Goal: Information Seeking & Learning: Learn about a topic

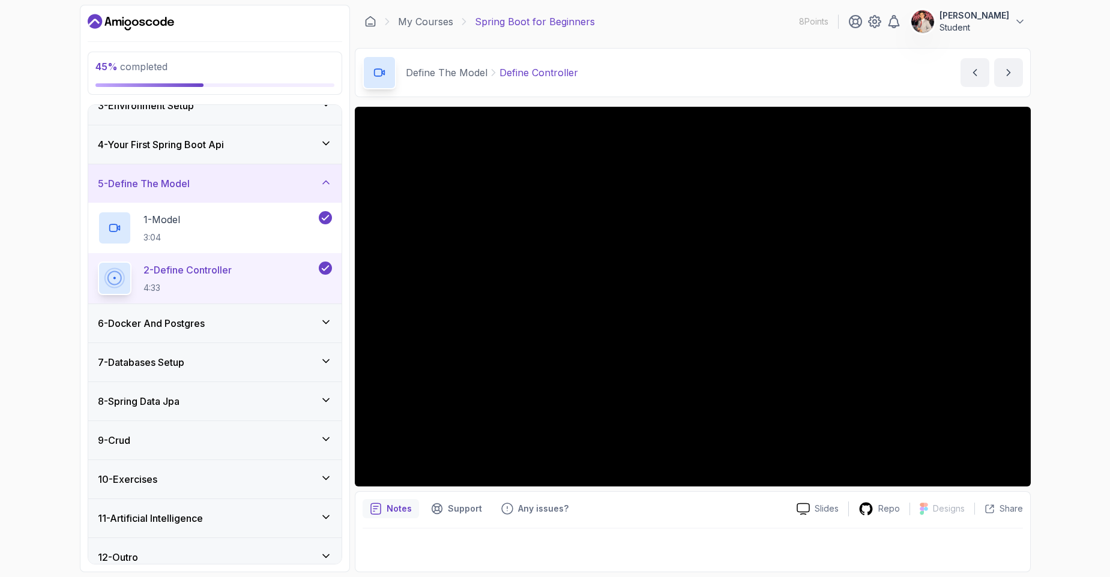
scroll to position [109, 0]
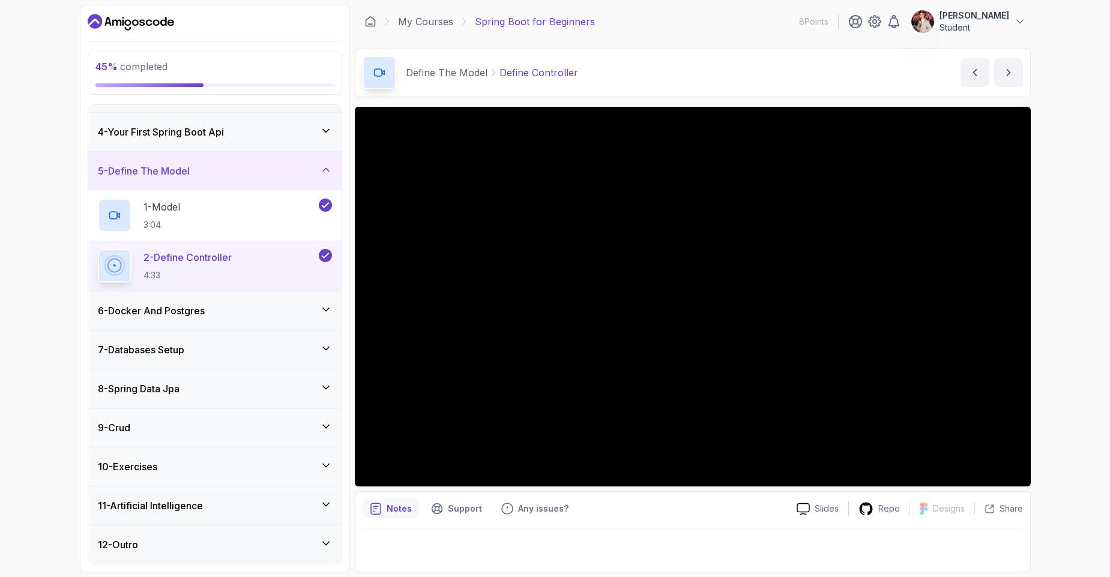
click at [204, 351] on div "7 - Databases Setup" at bounding box center [215, 350] width 234 height 14
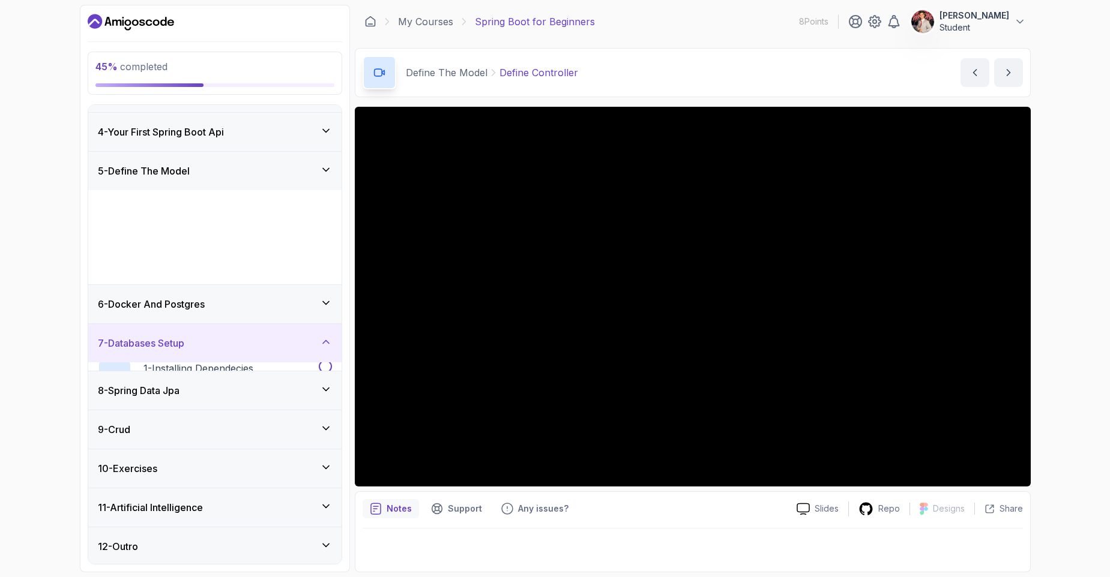
scroll to position [8, 0]
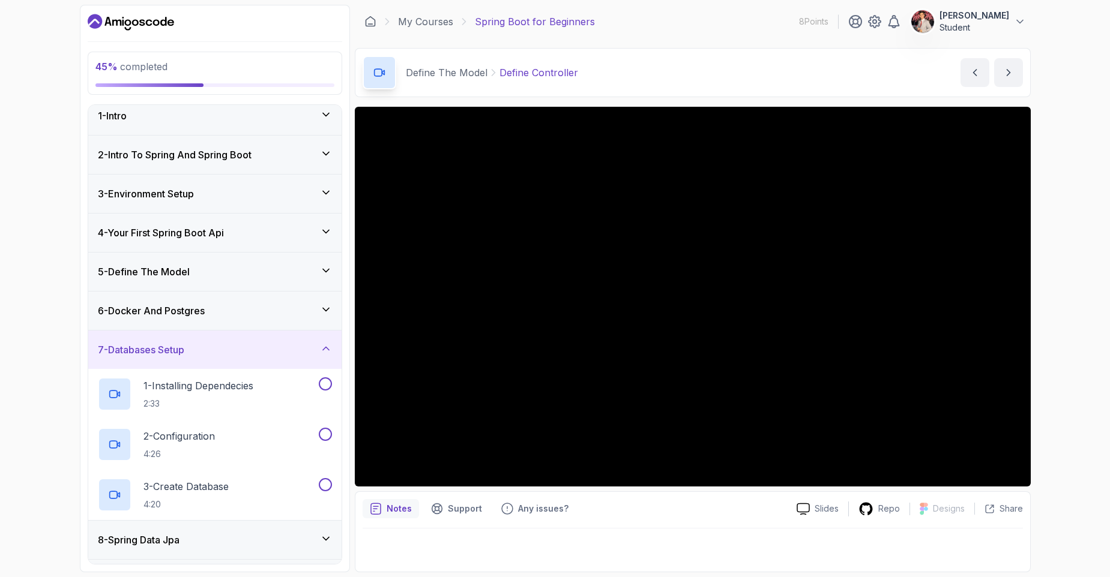
click at [235, 308] on div "6 - Docker And Postgres" at bounding box center [215, 311] width 234 height 14
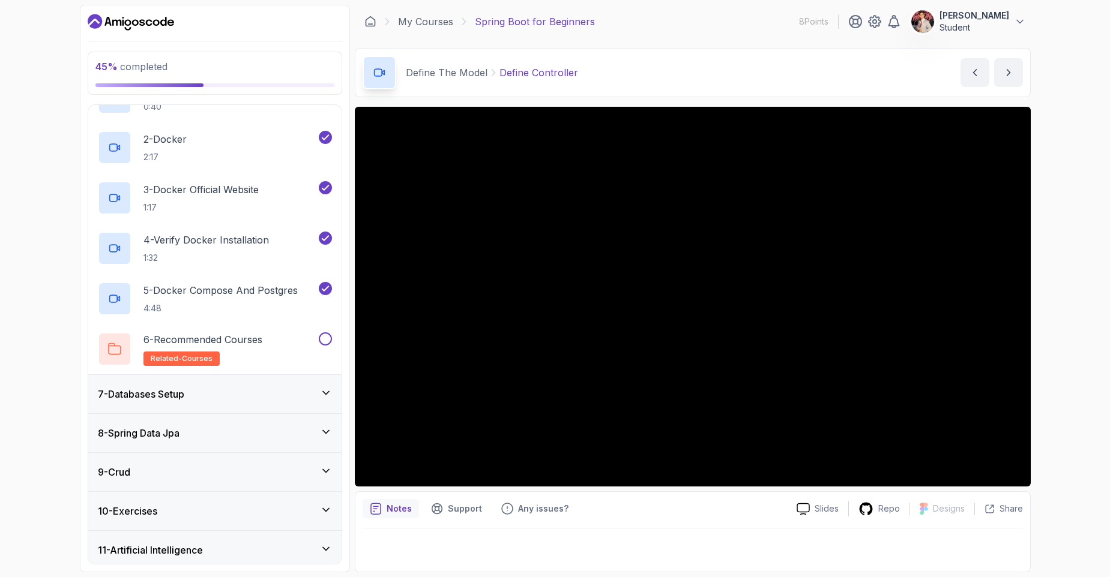
scroll to position [296, 0]
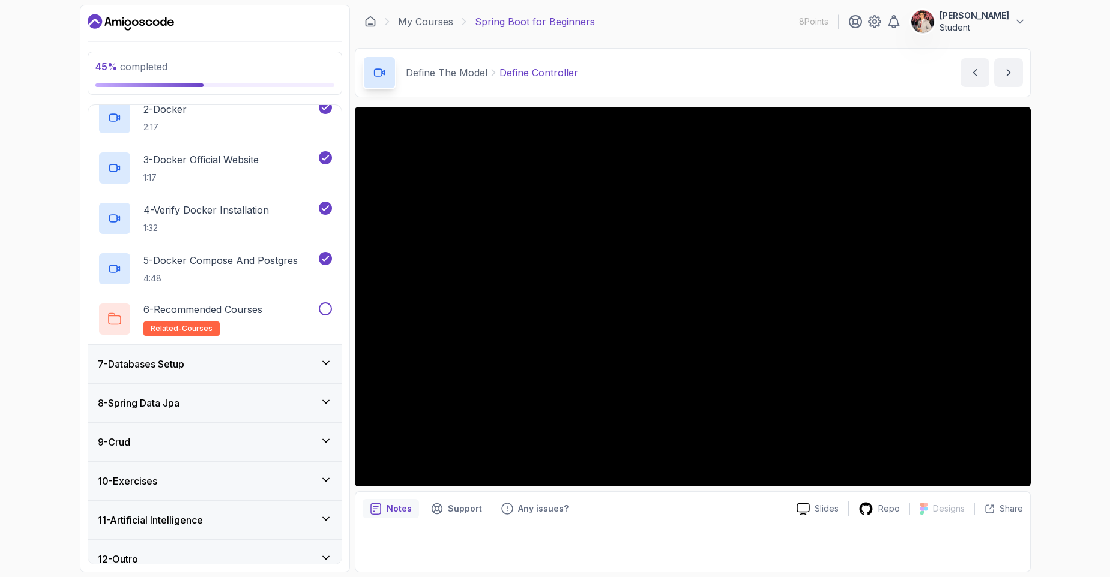
click at [233, 364] on div "7 - Databases Setup" at bounding box center [215, 364] width 234 height 14
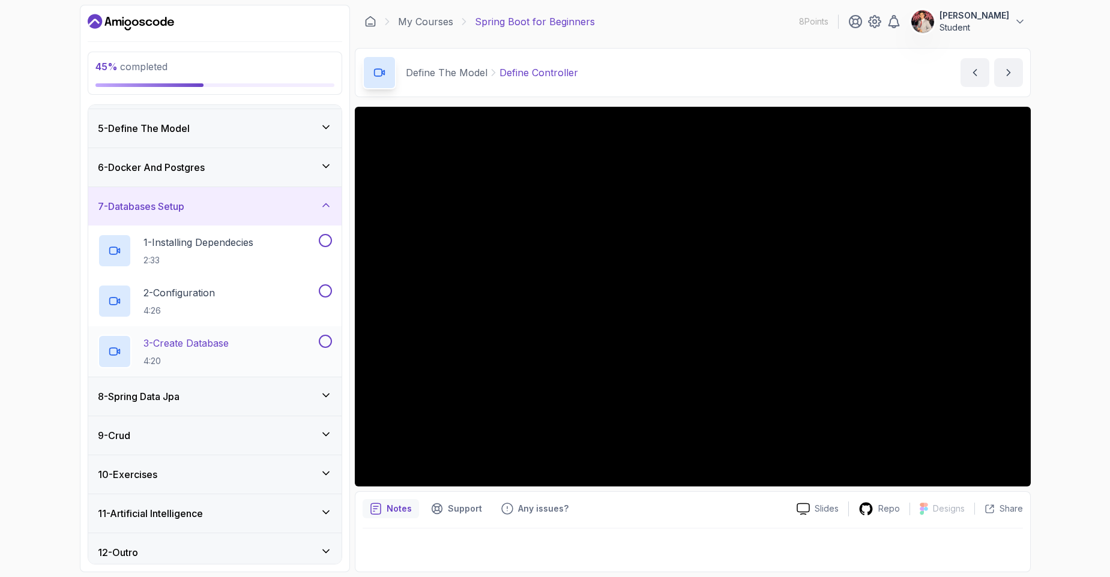
scroll to position [152, 0]
click at [260, 169] on div "6 - Docker And Postgres" at bounding box center [215, 167] width 234 height 14
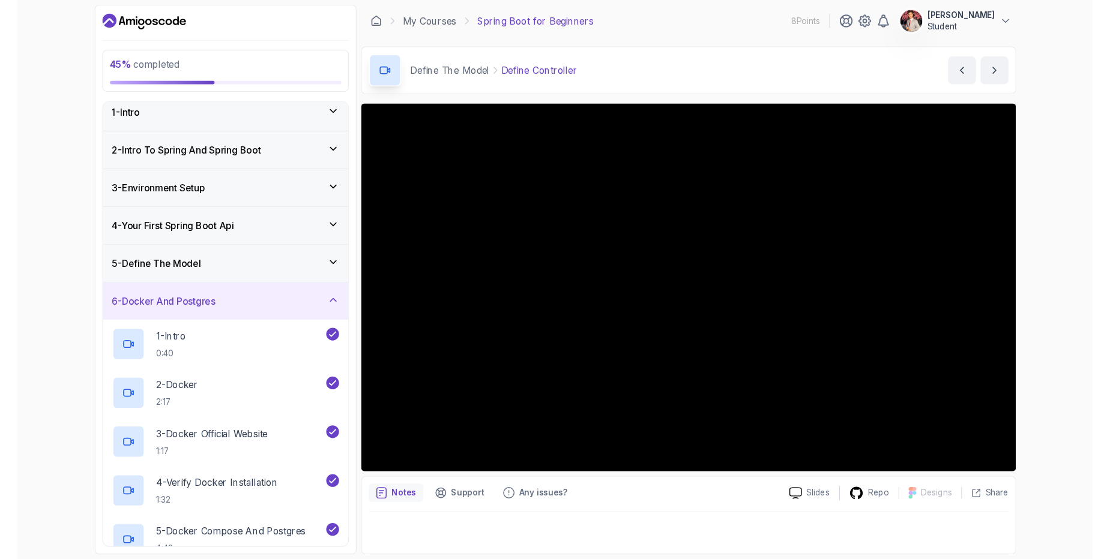
scroll to position [296, 0]
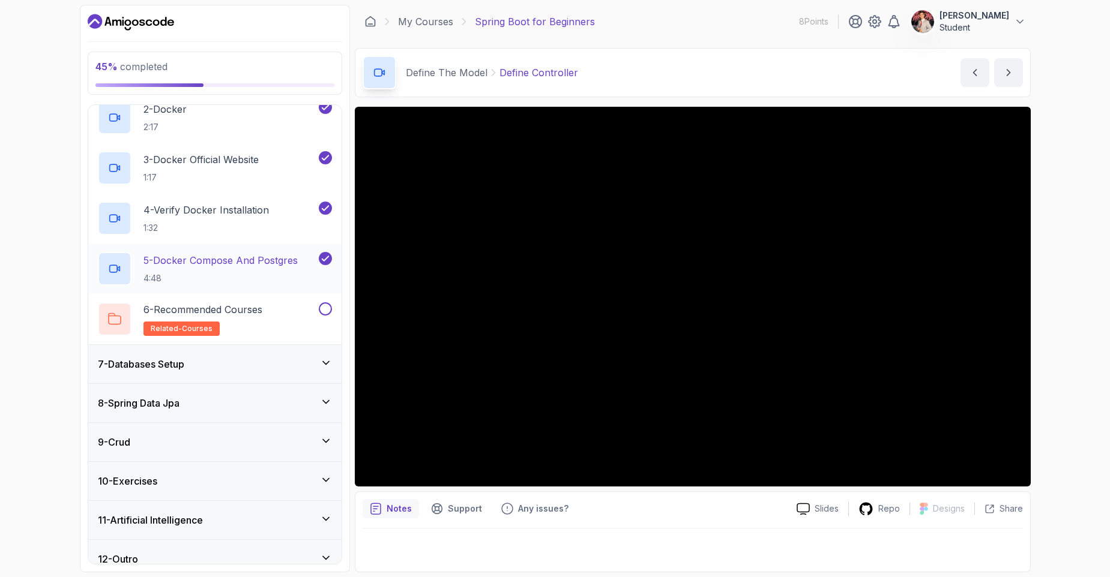
click at [216, 265] on p "5 - Docker Compose And Postgres" at bounding box center [220, 260] width 154 height 14
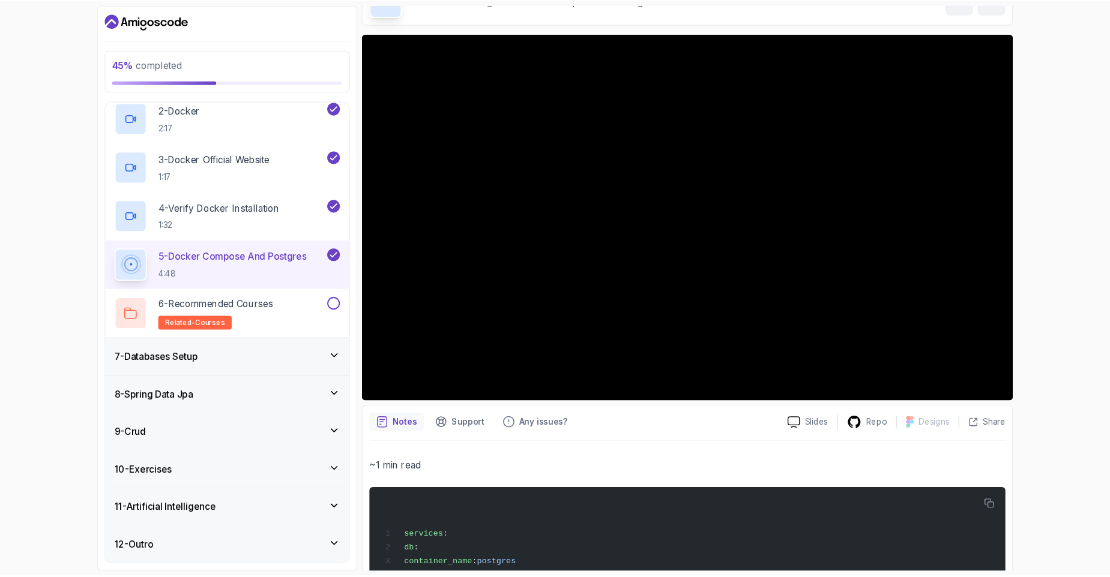
scroll to position [240, 0]
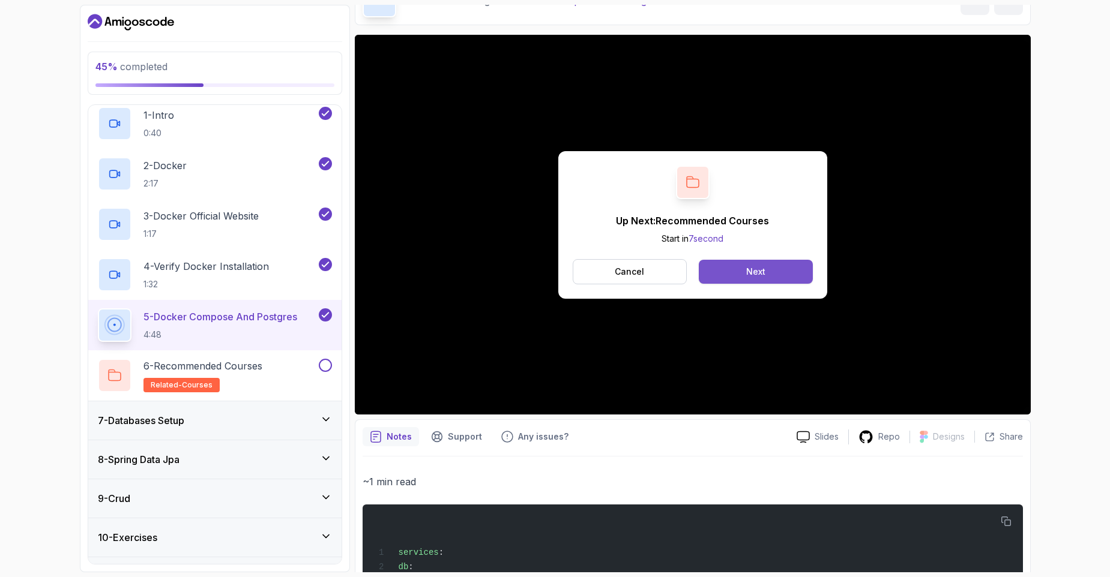
click at [794, 271] on button "Next" at bounding box center [755, 272] width 113 height 24
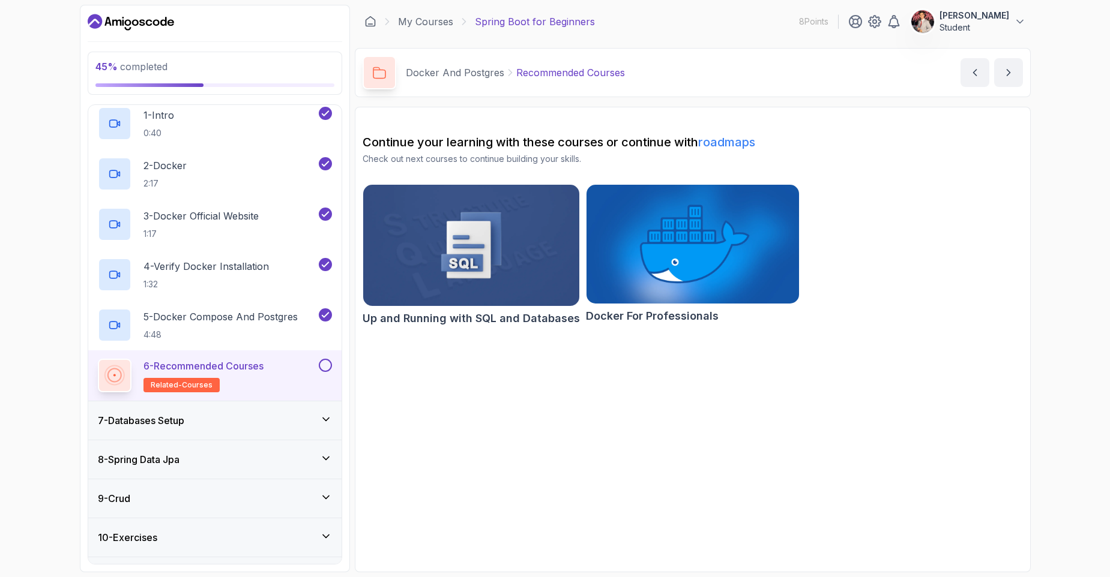
click at [166, 435] on div "7 - Databases Setup" at bounding box center [214, 420] width 253 height 38
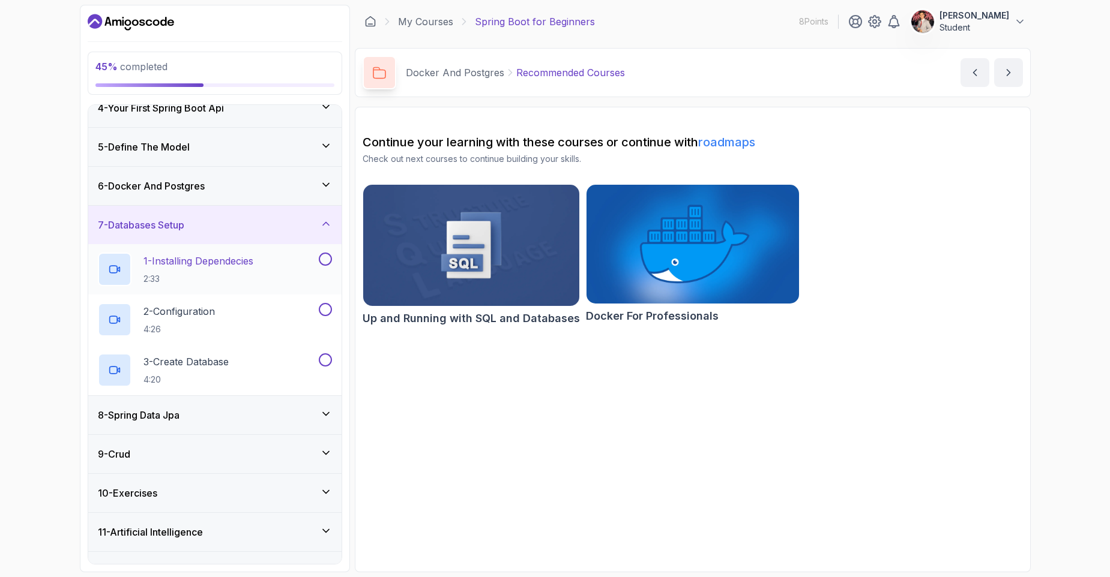
scroll to position [152, 0]
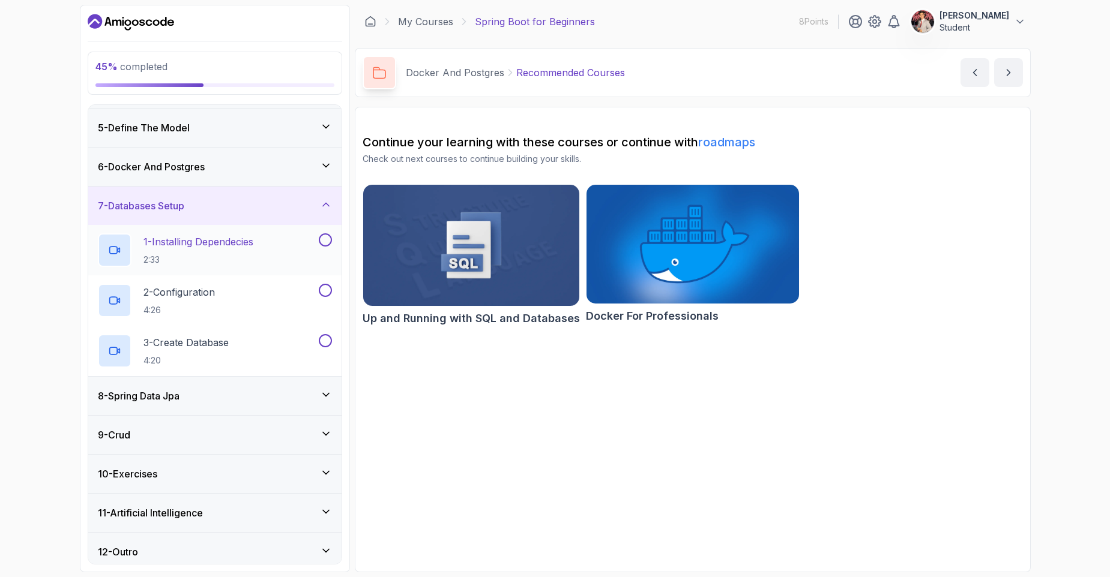
click at [253, 235] on p "1 - Installing Dependecies" at bounding box center [198, 242] width 110 height 14
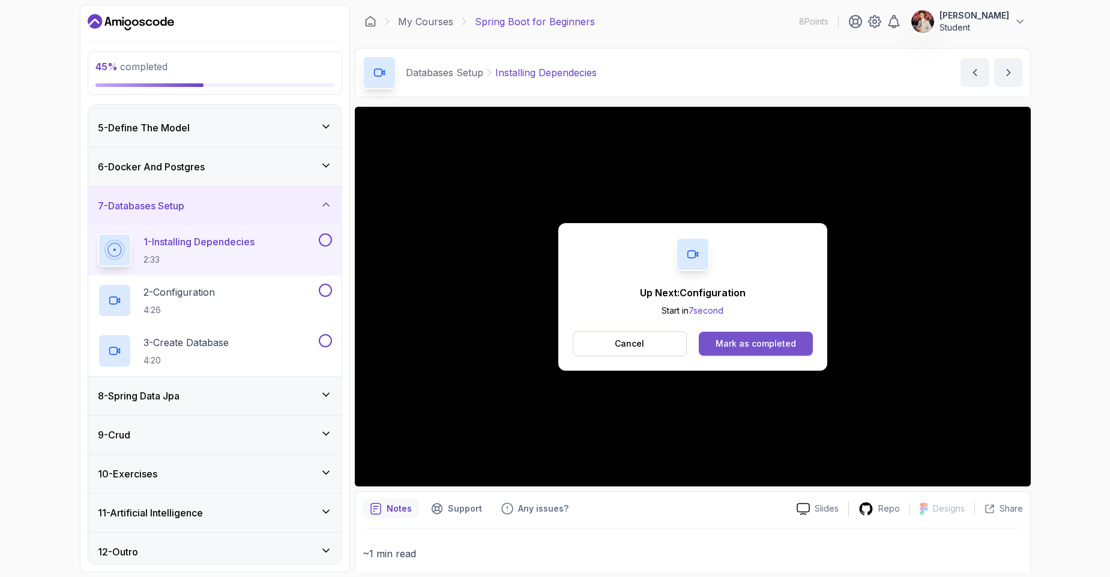
click at [734, 339] on div "Mark as completed" at bounding box center [755, 344] width 80 height 12
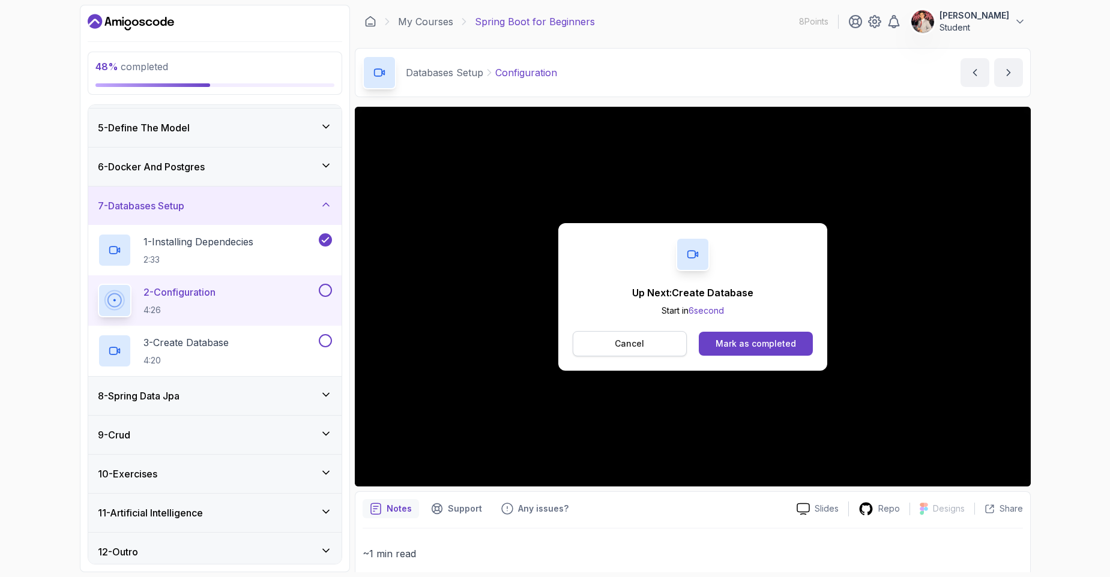
click at [645, 346] on button "Cancel" at bounding box center [630, 343] width 115 height 25
click at [751, 345] on div "Mark as completed" at bounding box center [755, 344] width 80 height 12
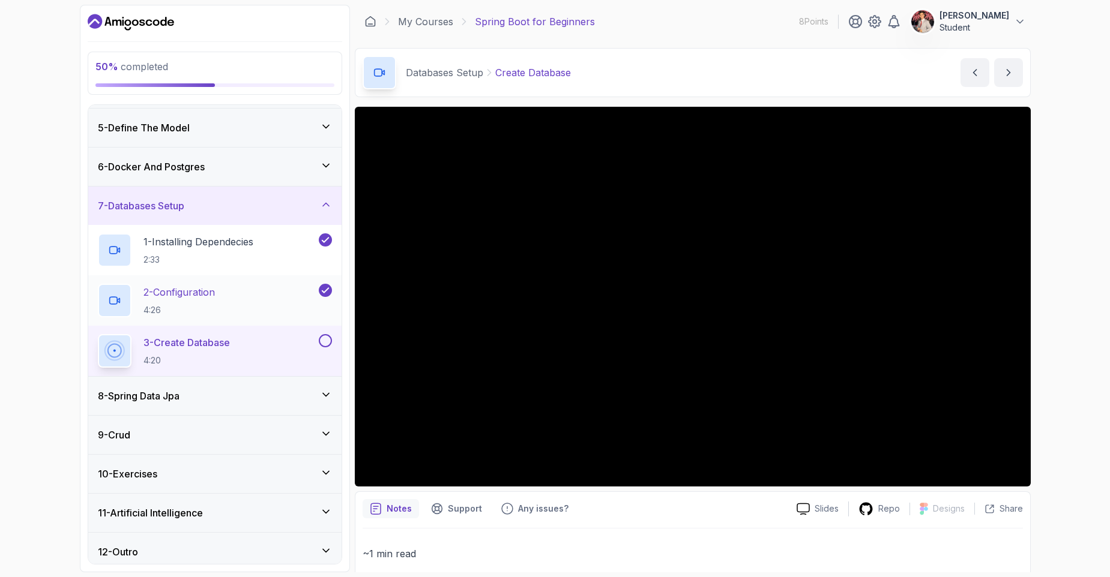
scroll to position [160, 0]
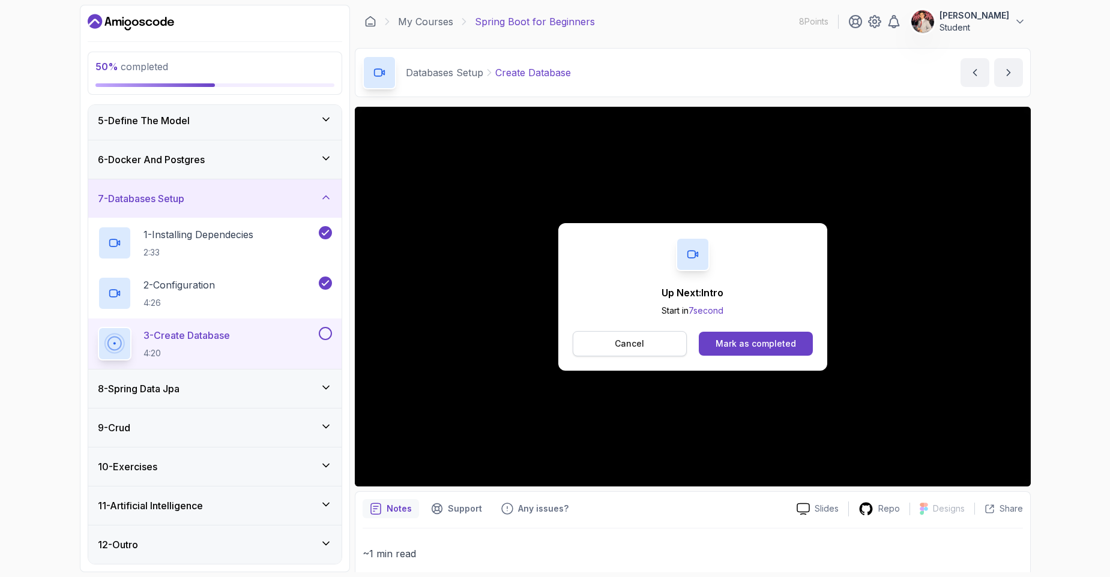
click at [649, 353] on button "Cancel" at bounding box center [630, 343] width 115 height 25
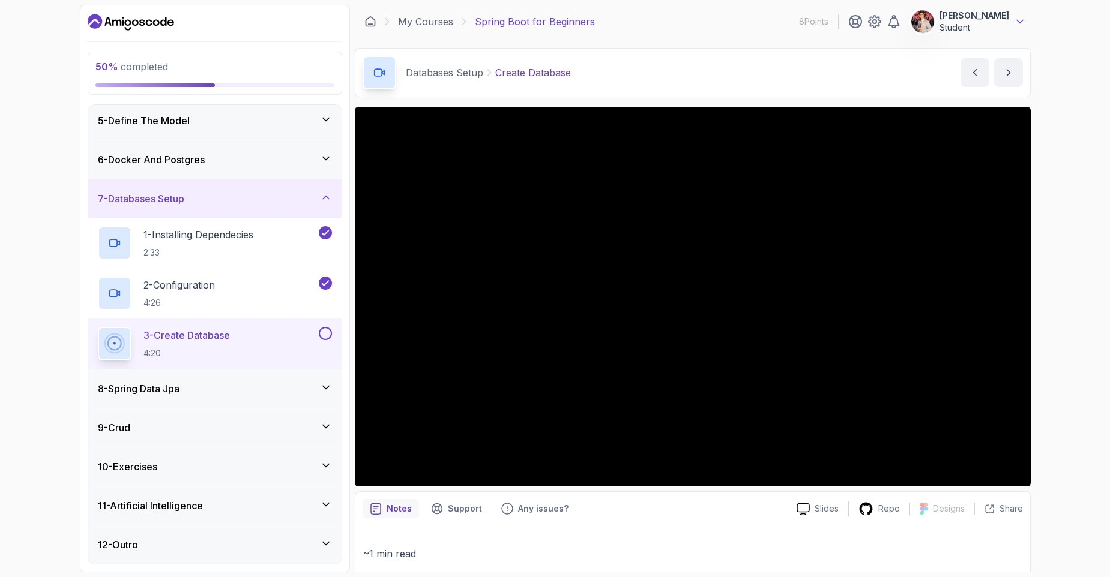
click at [1015, 22] on icon at bounding box center [1020, 22] width 12 height 12
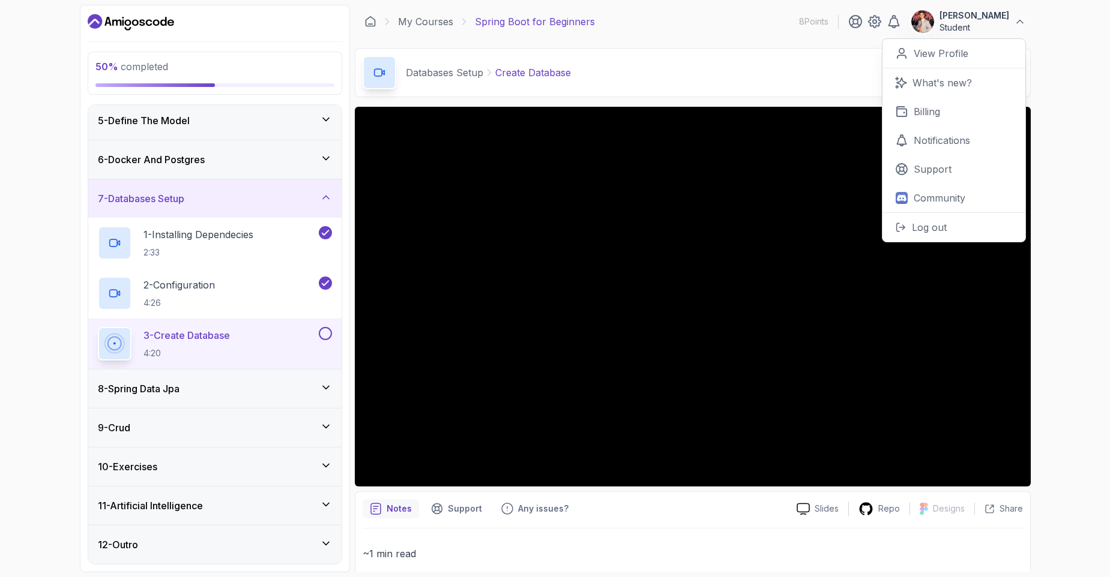
click at [753, 80] on div "Databases Setup Create Database Create Database by [PERSON_NAME]" at bounding box center [693, 72] width 676 height 49
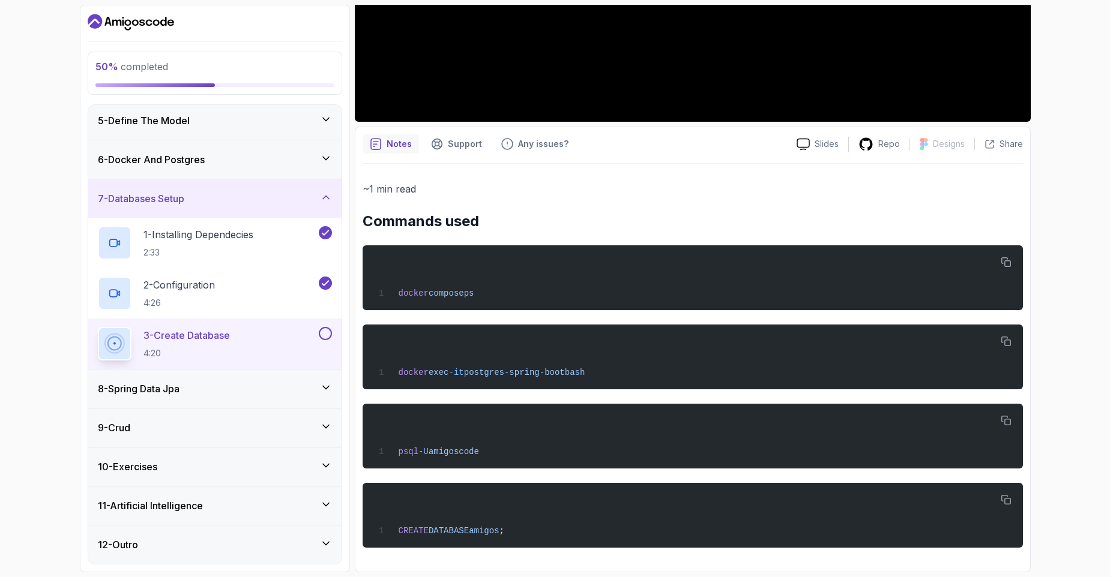
scroll to position [0, 0]
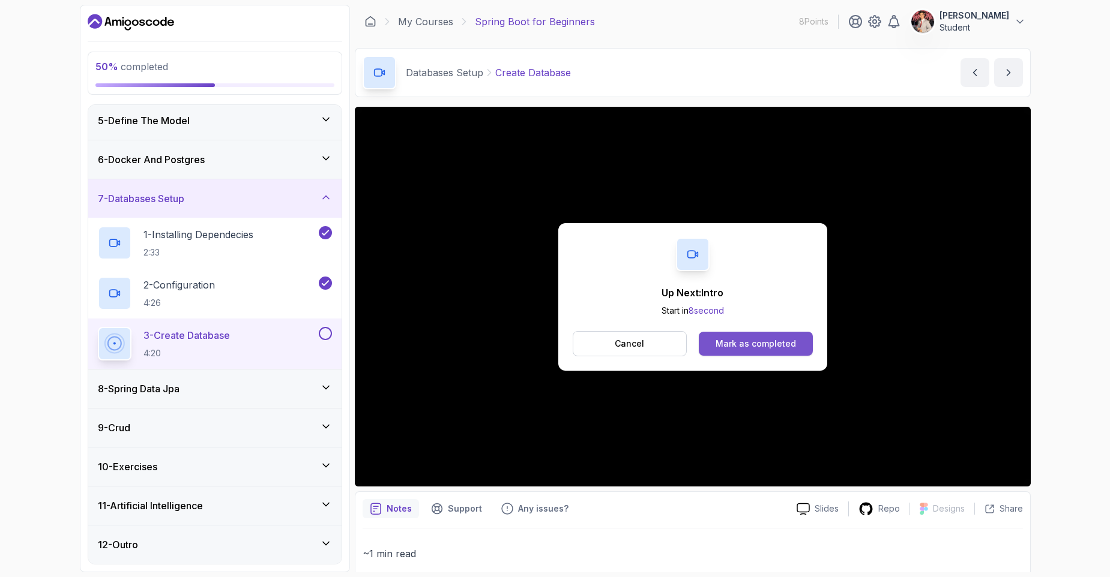
click at [763, 344] on div "Mark as completed" at bounding box center [755, 344] width 80 height 12
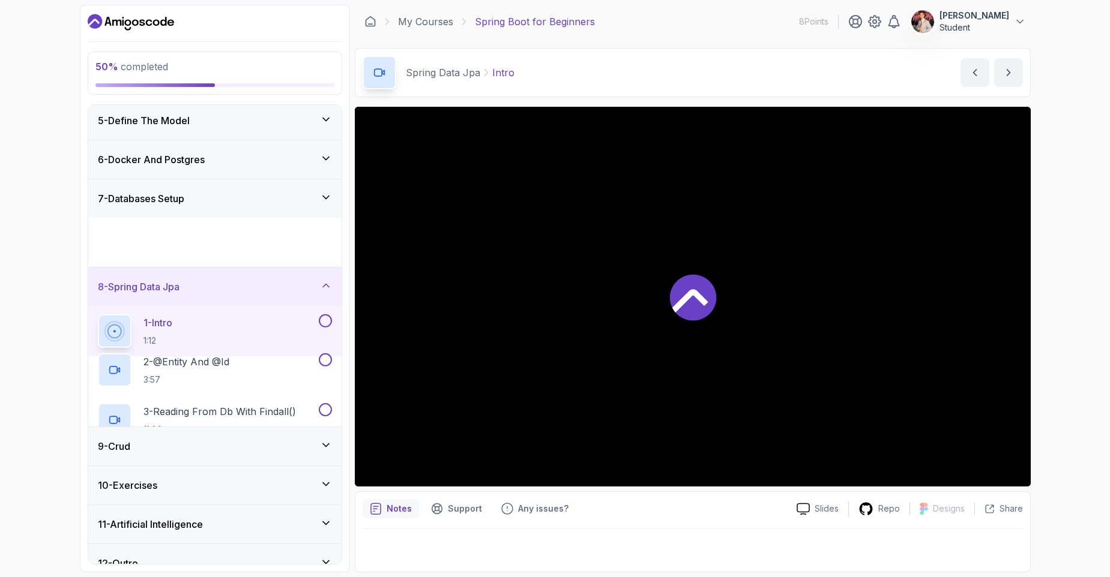
scroll to position [8, 0]
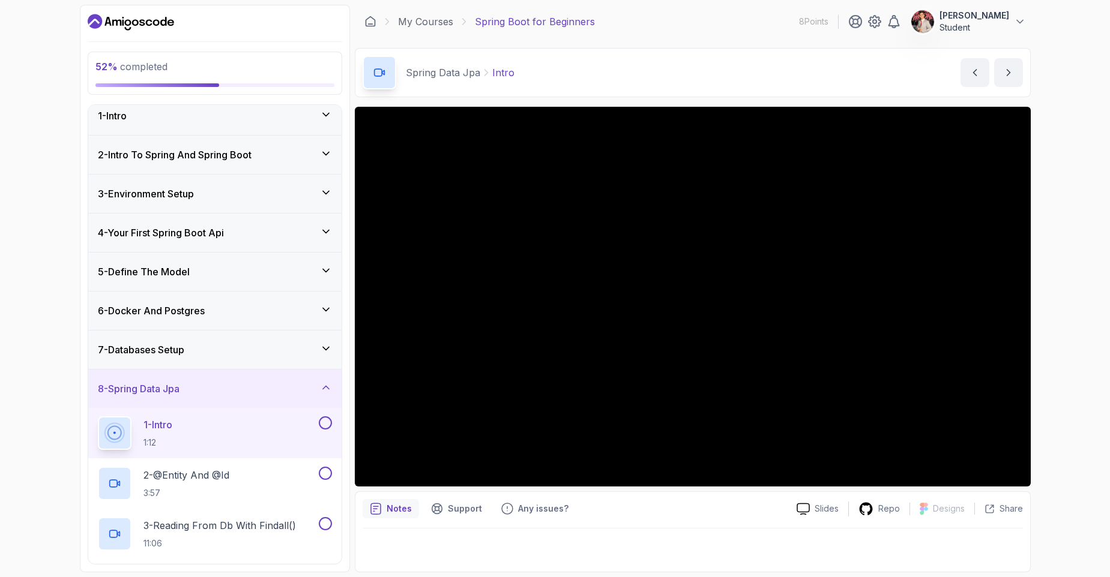
click at [316, 356] on div "7 - Databases Setup" at bounding box center [215, 350] width 234 height 14
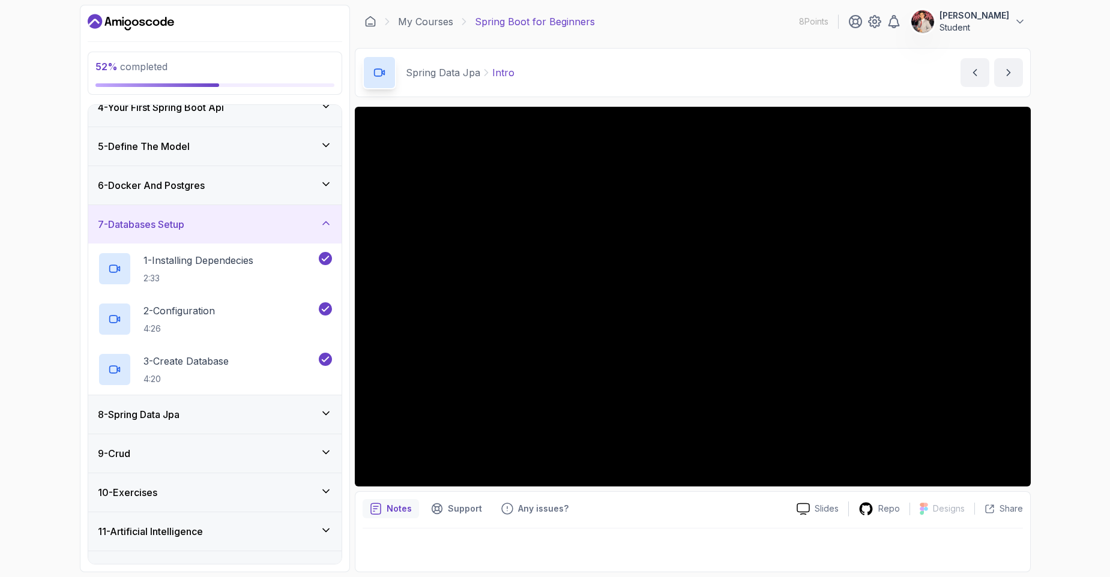
scroll to position [160, 0]
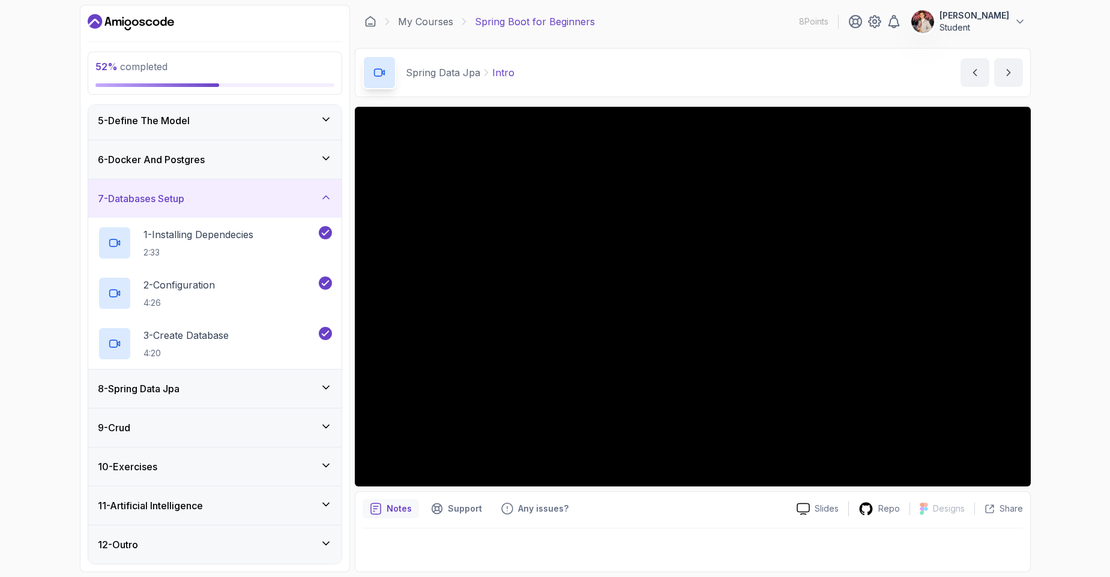
click at [305, 386] on div "8 - Spring Data Jpa" at bounding box center [215, 389] width 234 height 14
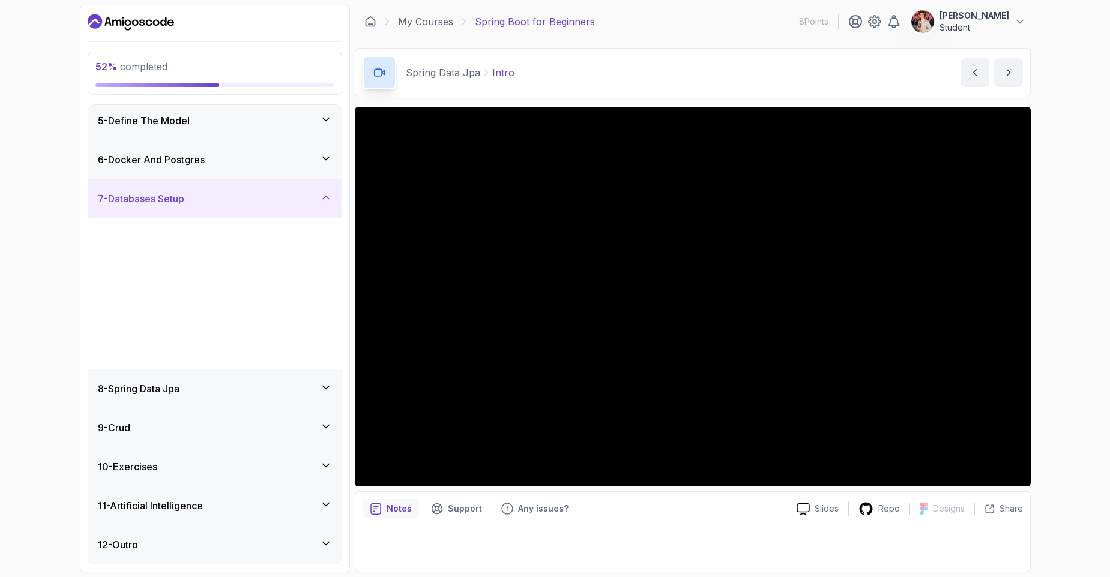
scroll to position [8, 0]
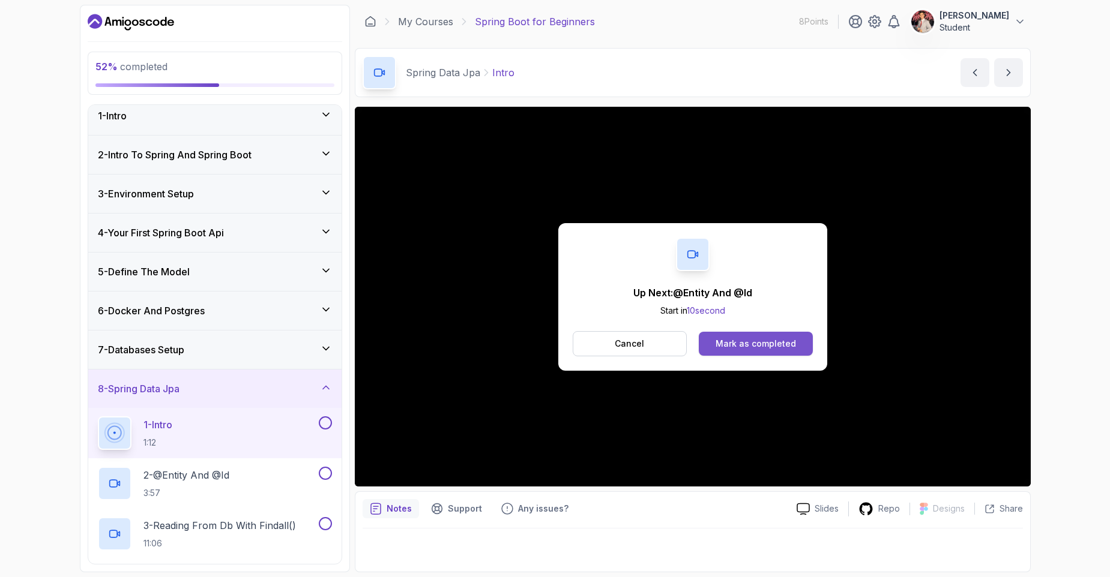
click at [768, 344] on div "Mark as completed" at bounding box center [755, 344] width 80 height 12
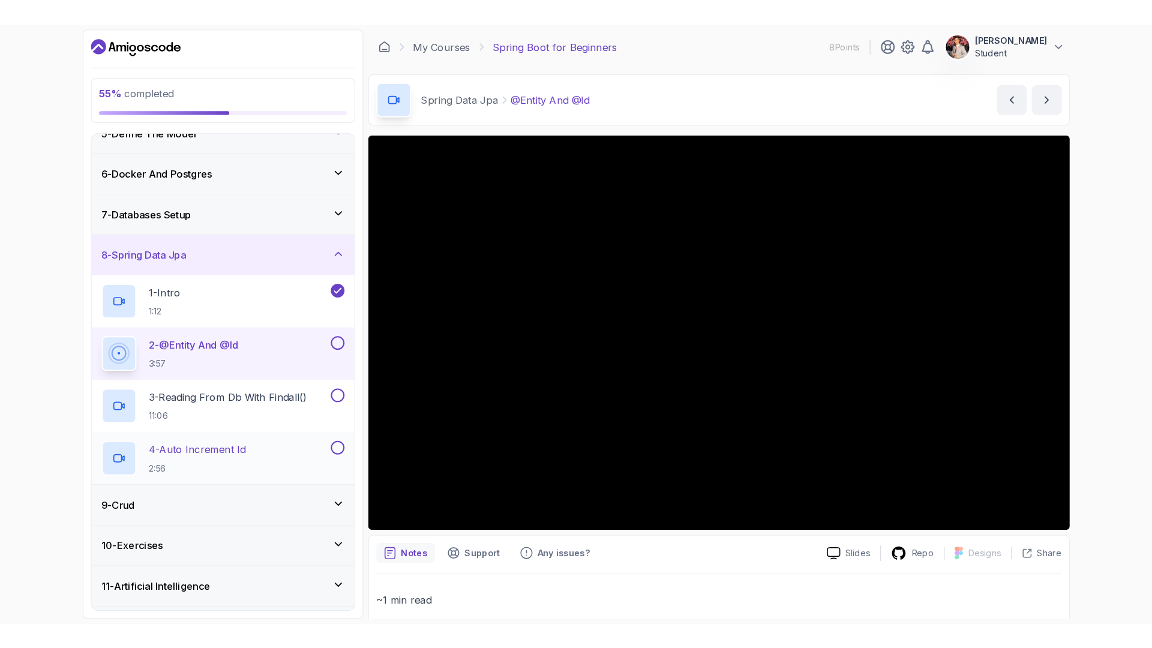
scroll to position [210, 0]
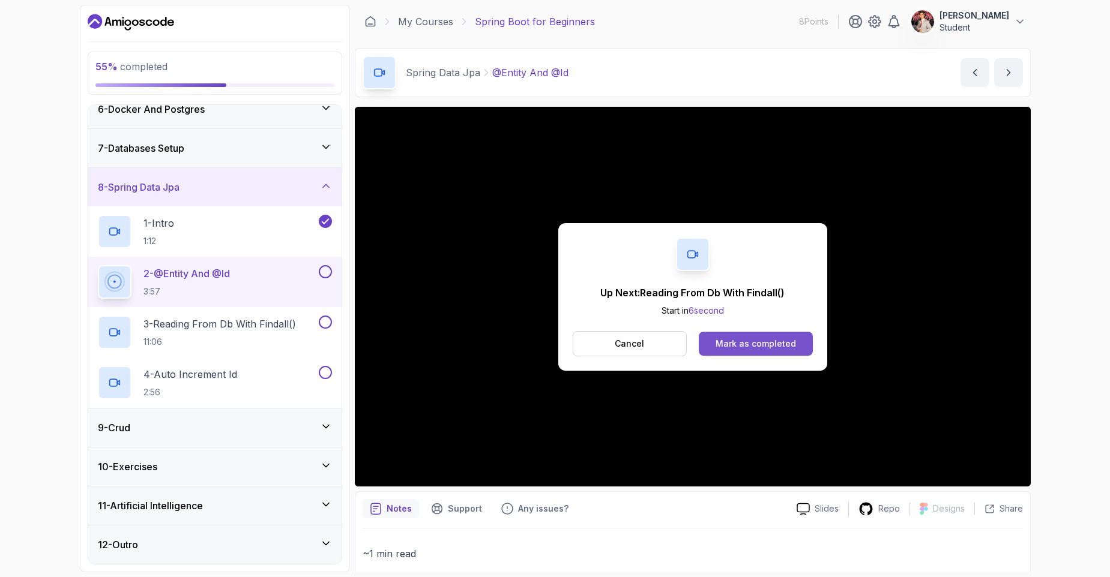
click at [761, 347] on div "Mark as completed" at bounding box center [755, 344] width 80 height 12
